Goal: Transaction & Acquisition: Download file/media

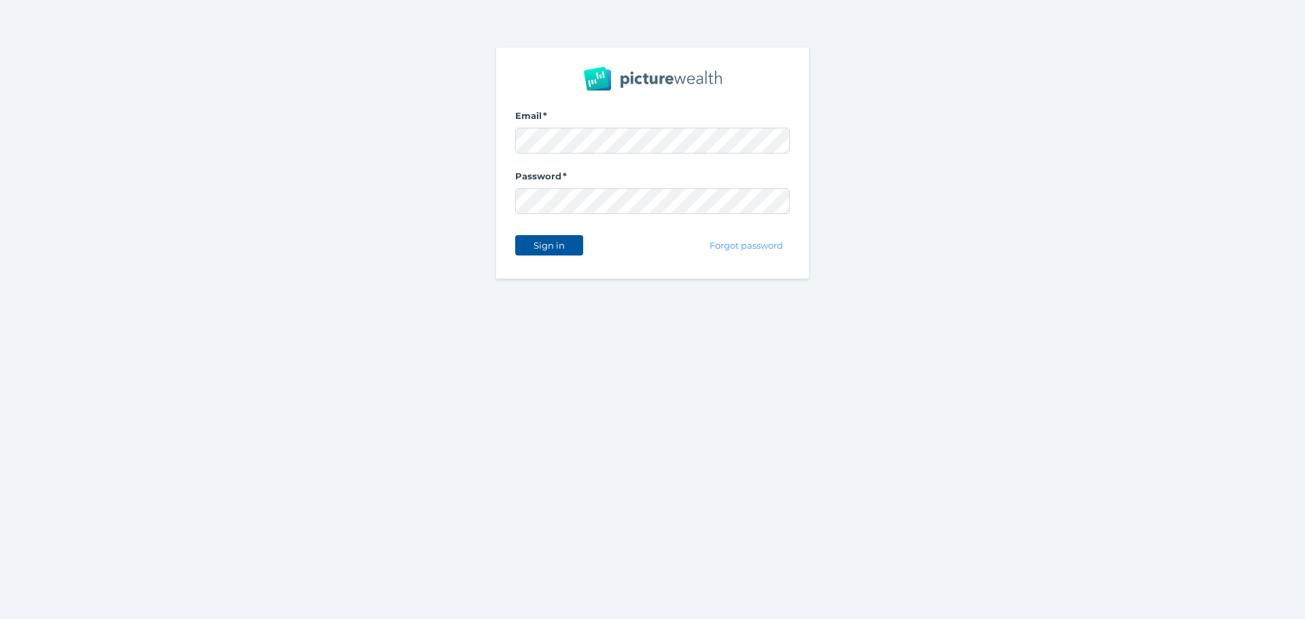
click at [562, 246] on span "Sign in" at bounding box center [549, 245] width 43 height 11
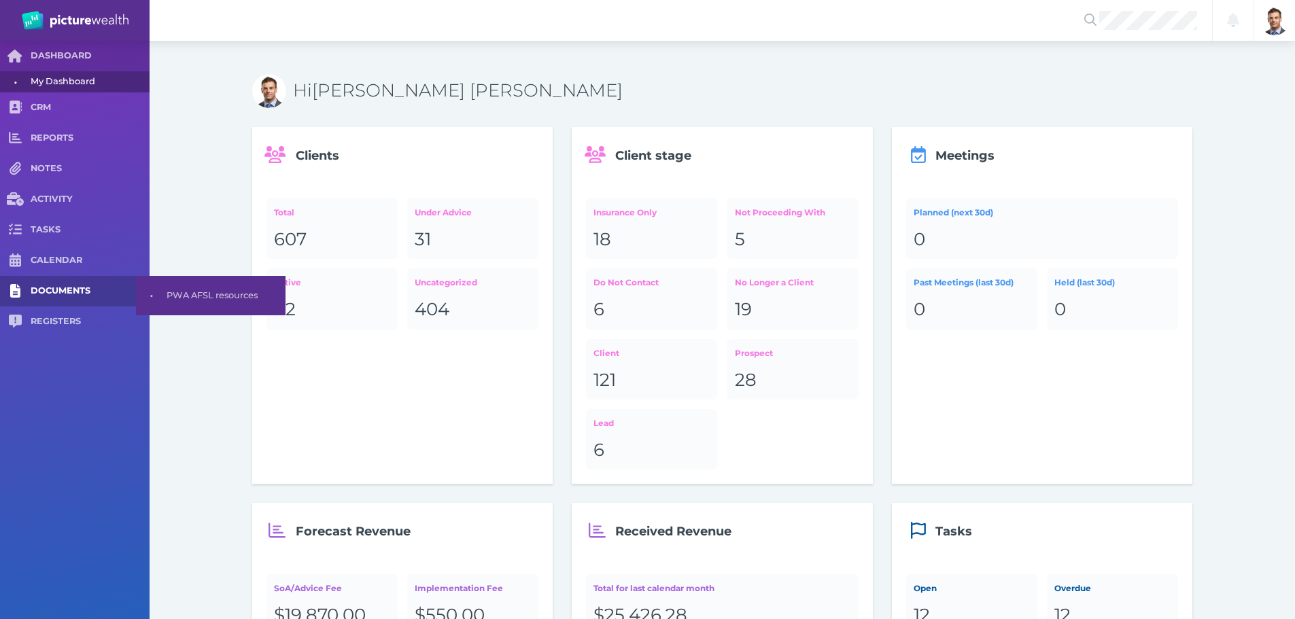
click at [75, 295] on span "DOCUMENTS" at bounding box center [90, 292] width 119 height 12
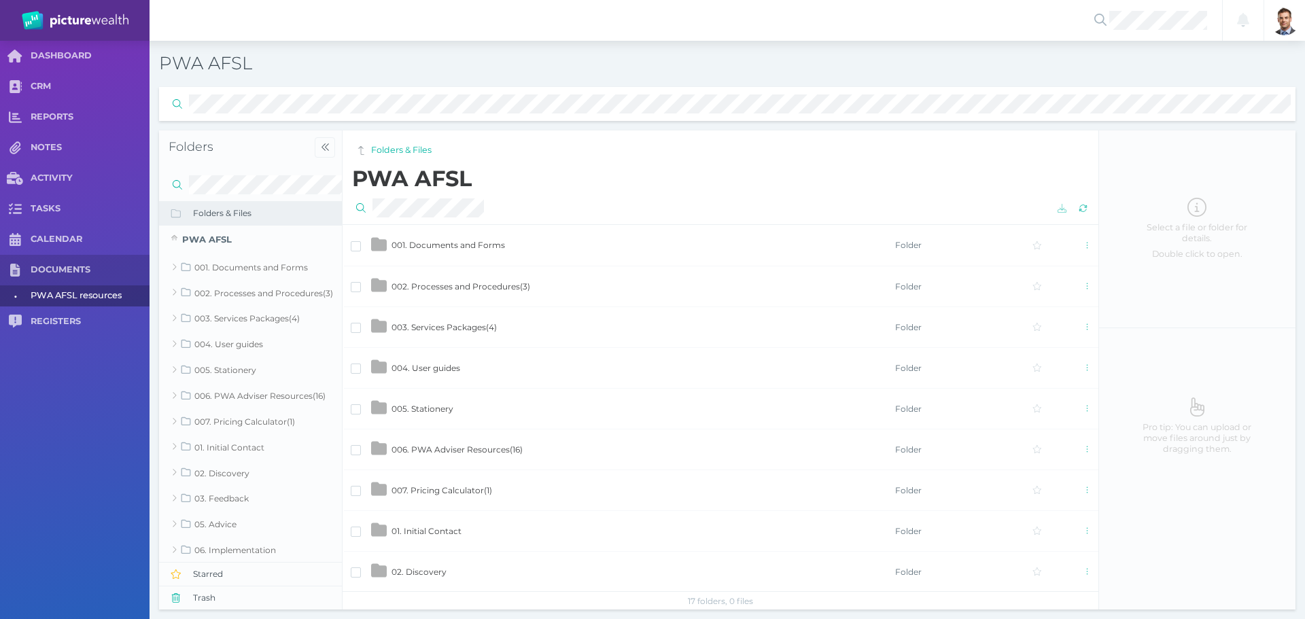
click at [461, 244] on span "001. Documents and Forms" at bounding box center [449, 245] width 114 height 10
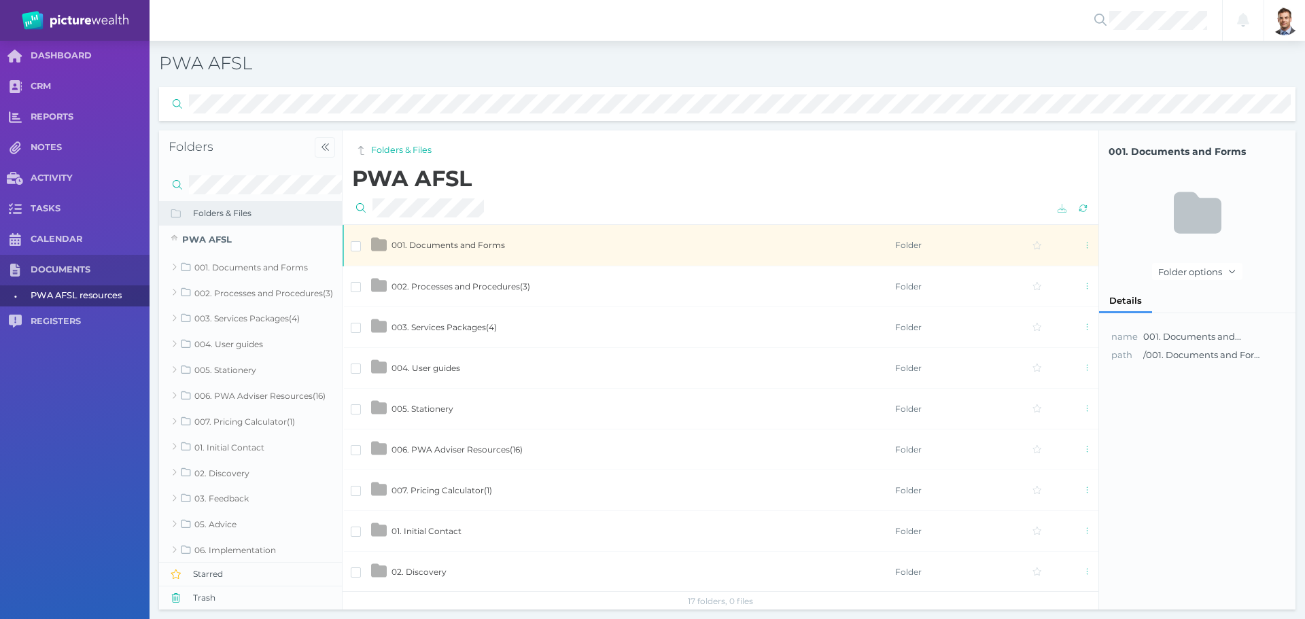
click at [461, 244] on span "001. Documents and Forms" at bounding box center [449, 245] width 114 height 10
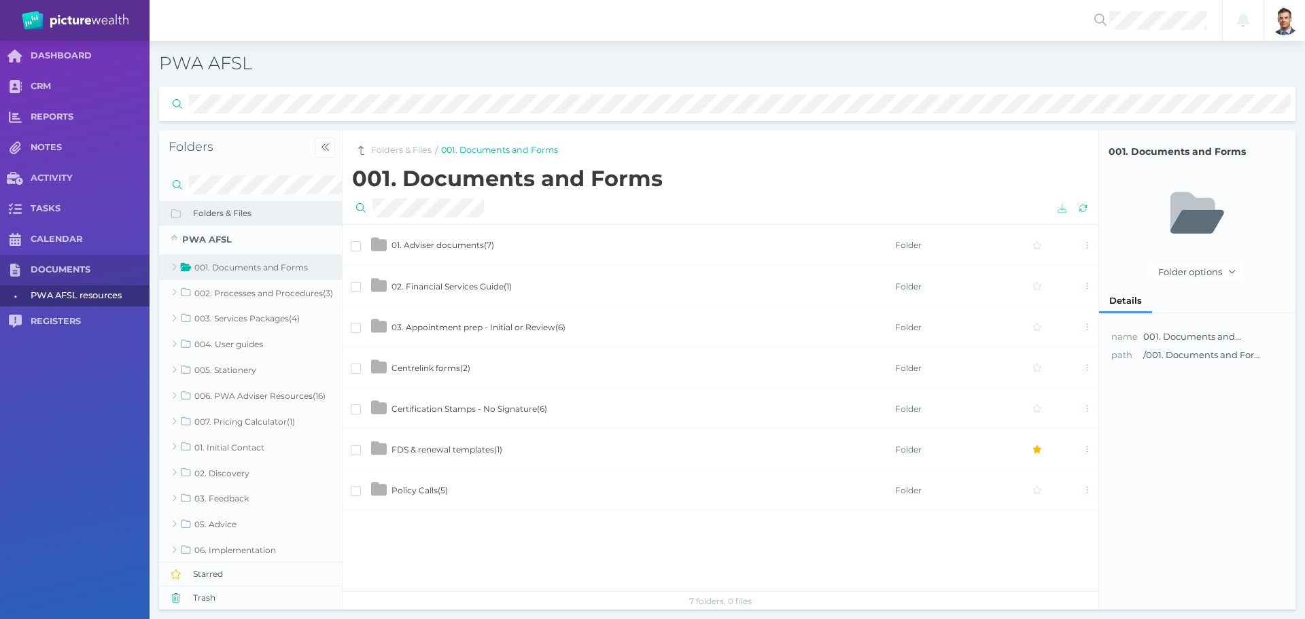
click at [383, 86] on div "PWA AFSL Folders Folders & Files PWA AFSL 001. Documents and Forms 002. Process…" at bounding box center [727, 330] width 1137 height 560
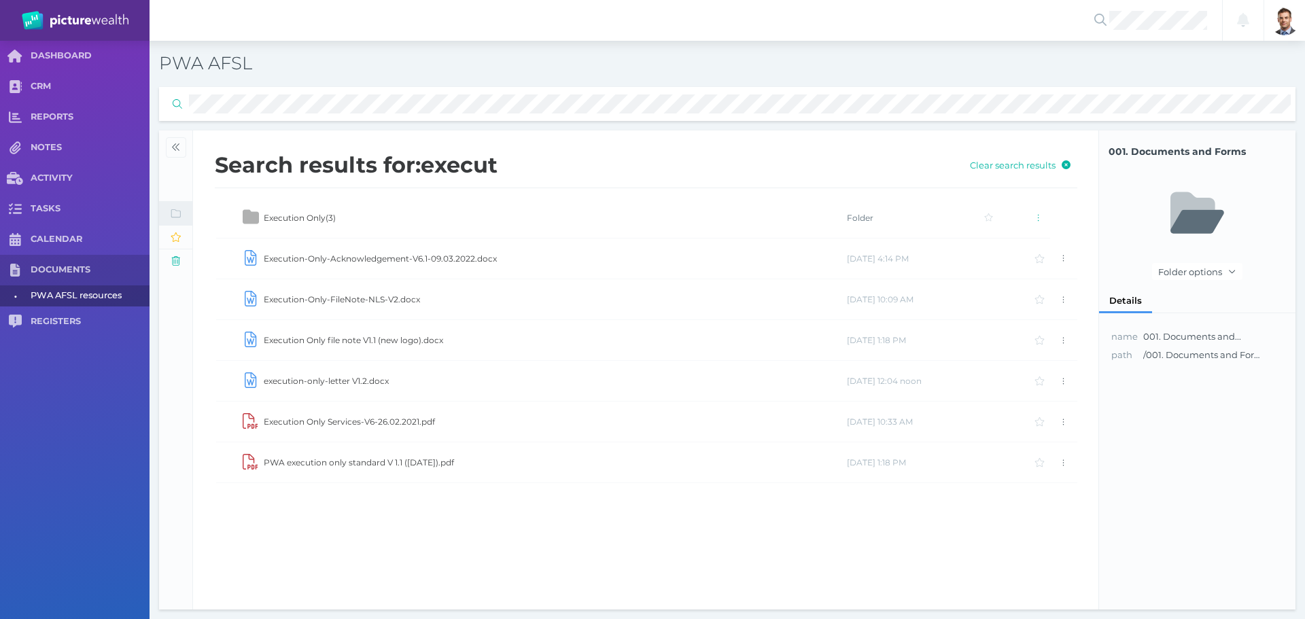
click at [356, 337] on td "Execution Only file note V1.1 (new logo).docx" at bounding box center [554, 340] width 583 height 41
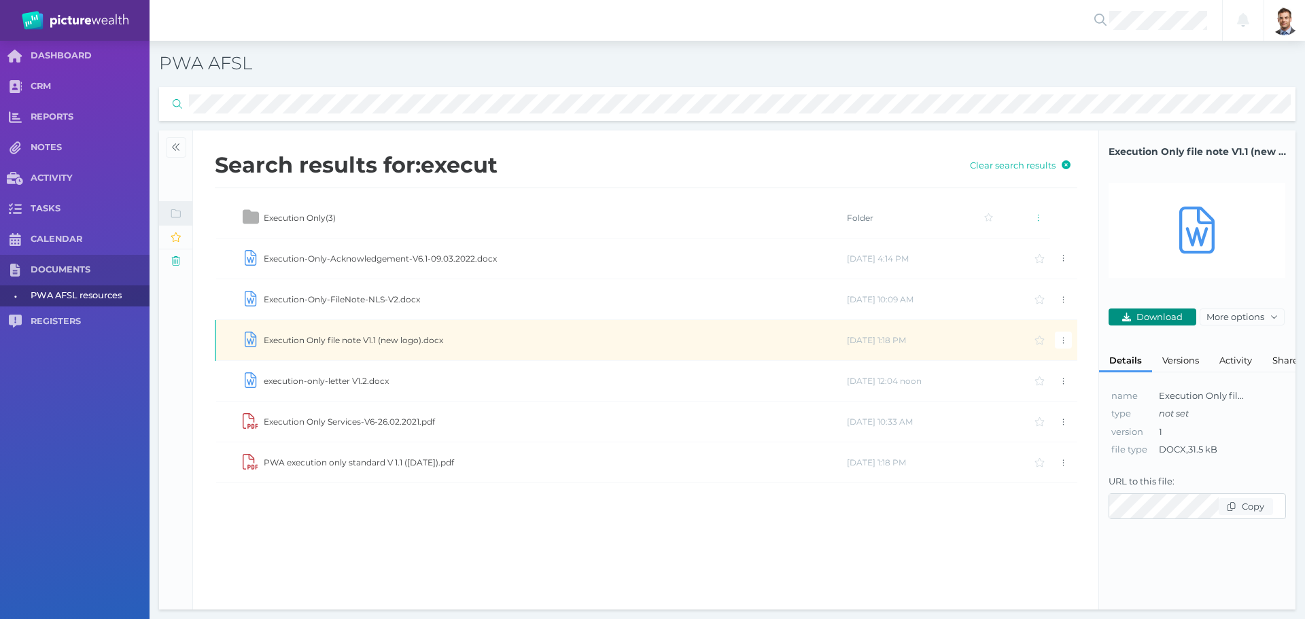
click at [1165, 315] on span "Download" at bounding box center [1161, 316] width 55 height 11
